Goal: Communication & Community: Answer question/provide support

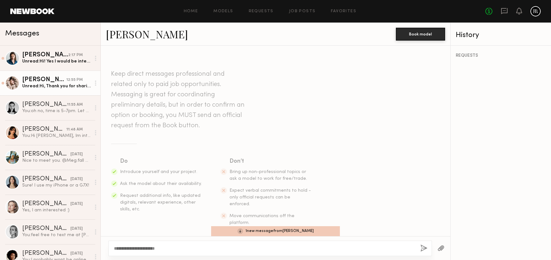
scroll to position [388, 0]
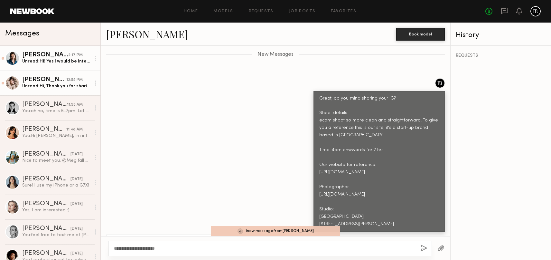
click at [49, 58] on div "Unread: Hi! Yes I would be interested. Can you tell me some more details?" at bounding box center [56, 61] width 69 height 6
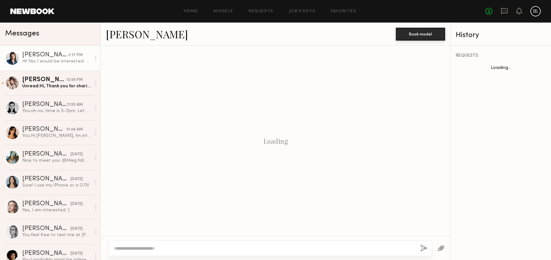
scroll to position [131, 0]
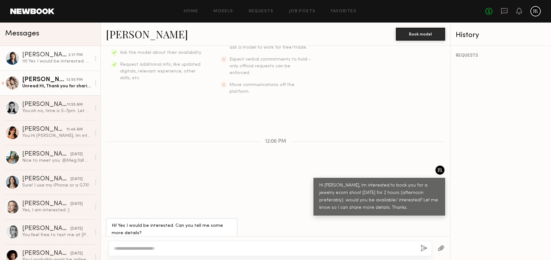
click at [55, 87] on div "Unread: Hi, Thank you for sharing the details! Sure — here’s my Instagram: [DOM…" at bounding box center [56, 86] width 69 height 6
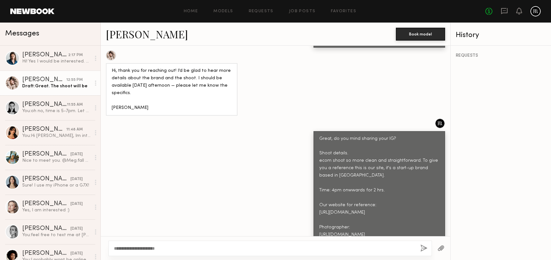
scroll to position [213, 0]
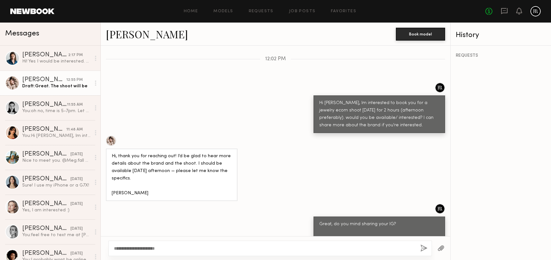
click at [131, 35] on link "[PERSON_NAME]" at bounding box center [147, 34] width 82 height 14
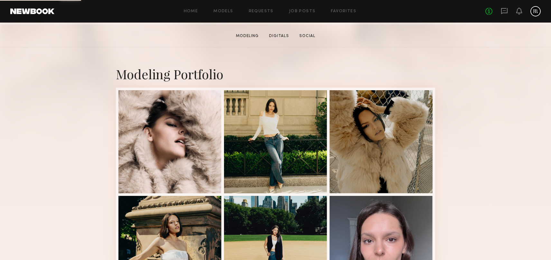
scroll to position [100, 0]
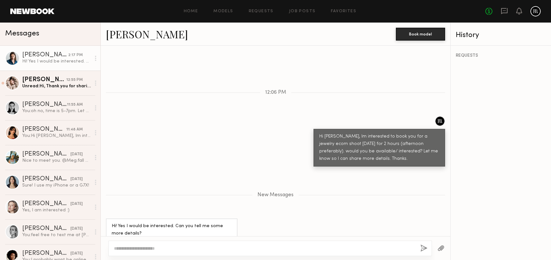
scroll to position [180, 0]
click at [69, 83] on div "Unread: Hi, Thank you for sharing the details! Sure — here’s my Instagram: inst…" at bounding box center [56, 86] width 69 height 6
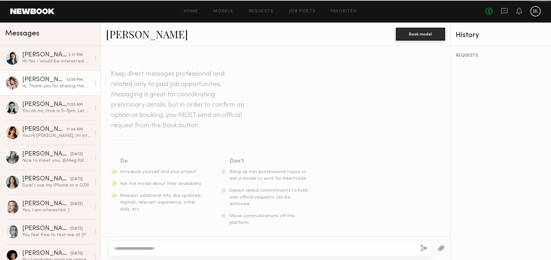
scroll to position [477, 0]
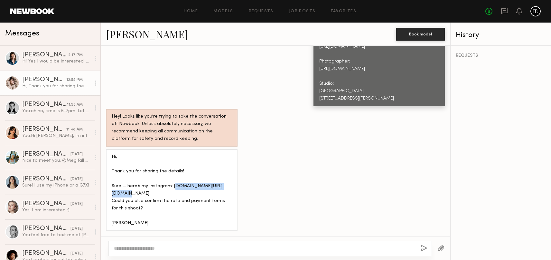
drag, startPoint x: 172, startPoint y: 185, endPoint x: 225, endPoint y: 187, distance: 52.5
click at [237, 188] on div "Hi, Thank you for sharing the details! Sure — here’s my Instagram: instagram.co…" at bounding box center [172, 190] width 132 height 82
copy div "nstagram.com/alina.hodus"
click at [45, 85] on div "Hi, Thank you for sharing the details! Sure — here’s my Instagram: [DOMAIN_NAME…" at bounding box center [56, 86] width 69 height 6
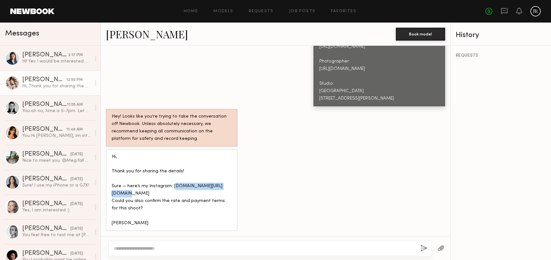
click at [46, 83] on div "Hi, Thank you for sharing the details! Sure — here’s my Instagram: [DOMAIN_NAME…" at bounding box center [56, 86] width 69 height 6
click at [51, 57] on div "[PERSON_NAME]" at bounding box center [45, 55] width 46 height 6
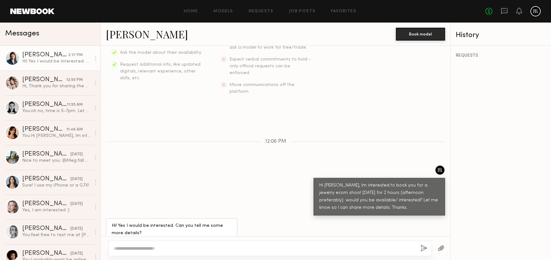
scroll to position [2, 0]
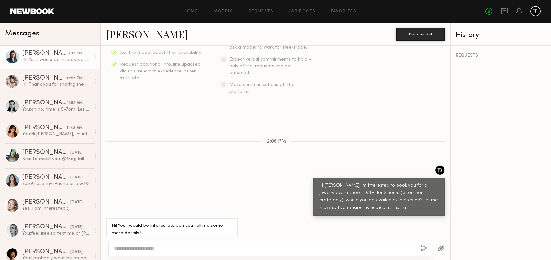
click at [130, 35] on link "[PERSON_NAME]" at bounding box center [147, 34] width 82 height 14
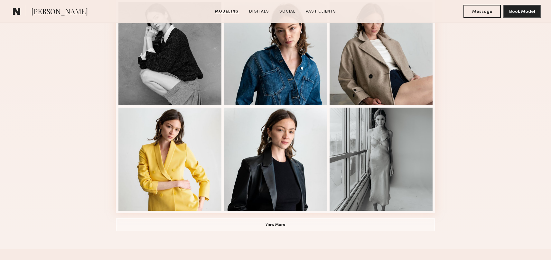
scroll to position [422, 0]
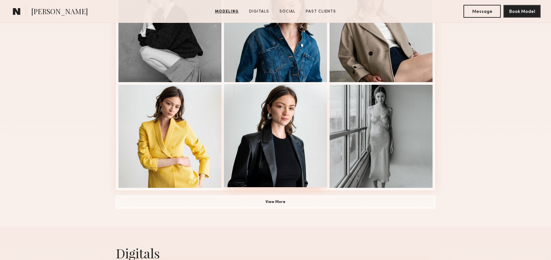
click at [288, 133] on div at bounding box center [275, 135] width 103 height 103
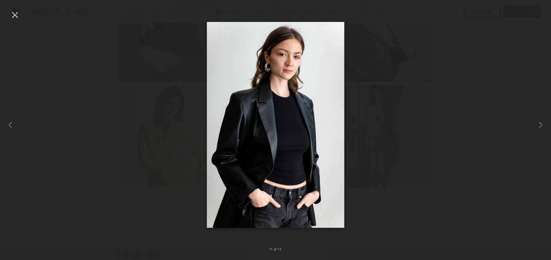
click at [14, 16] on div at bounding box center [15, 15] width 10 height 10
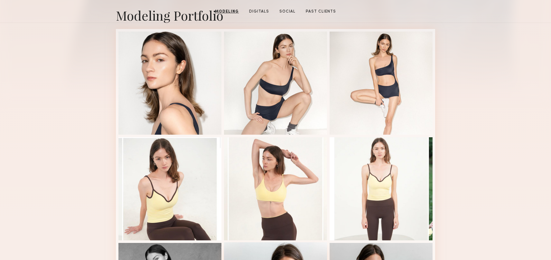
scroll to position [0, 0]
